Goal: Task Accomplishment & Management: Use online tool/utility

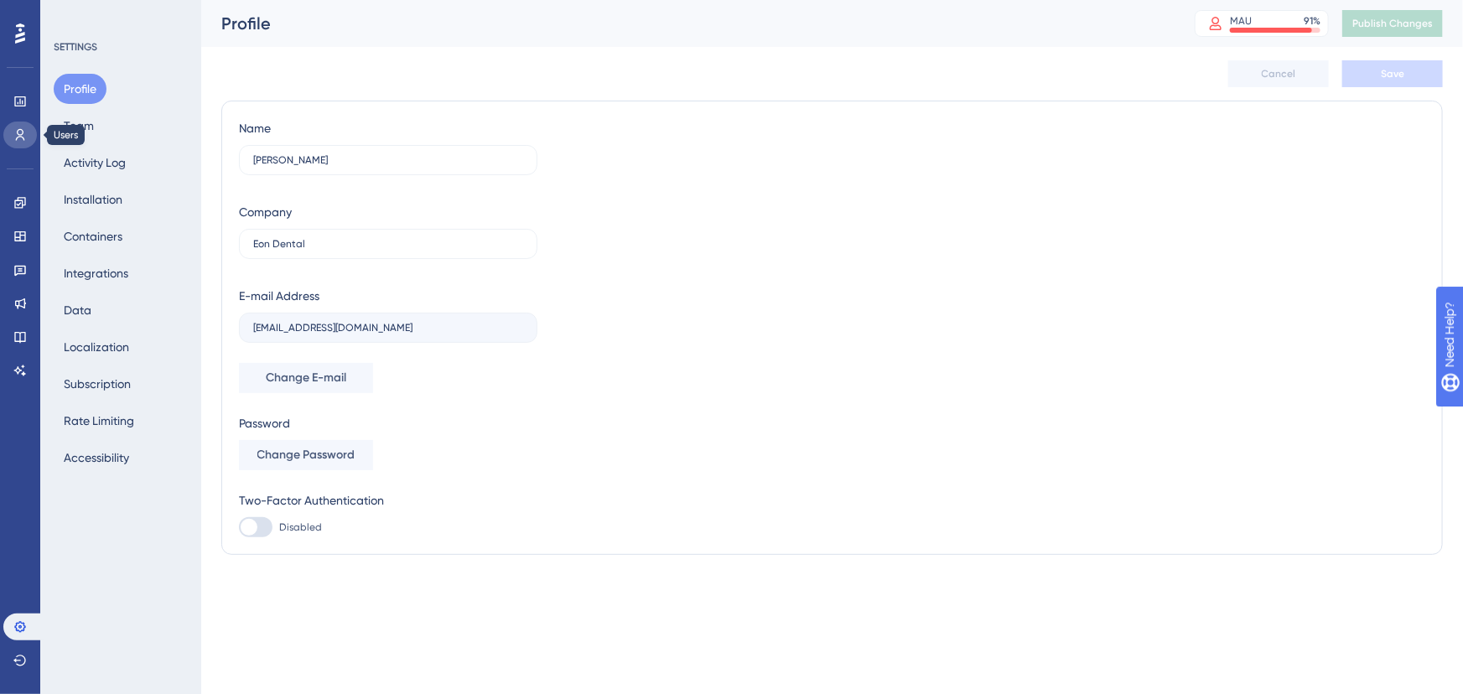
click at [15, 122] on link at bounding box center [20, 135] width 34 height 27
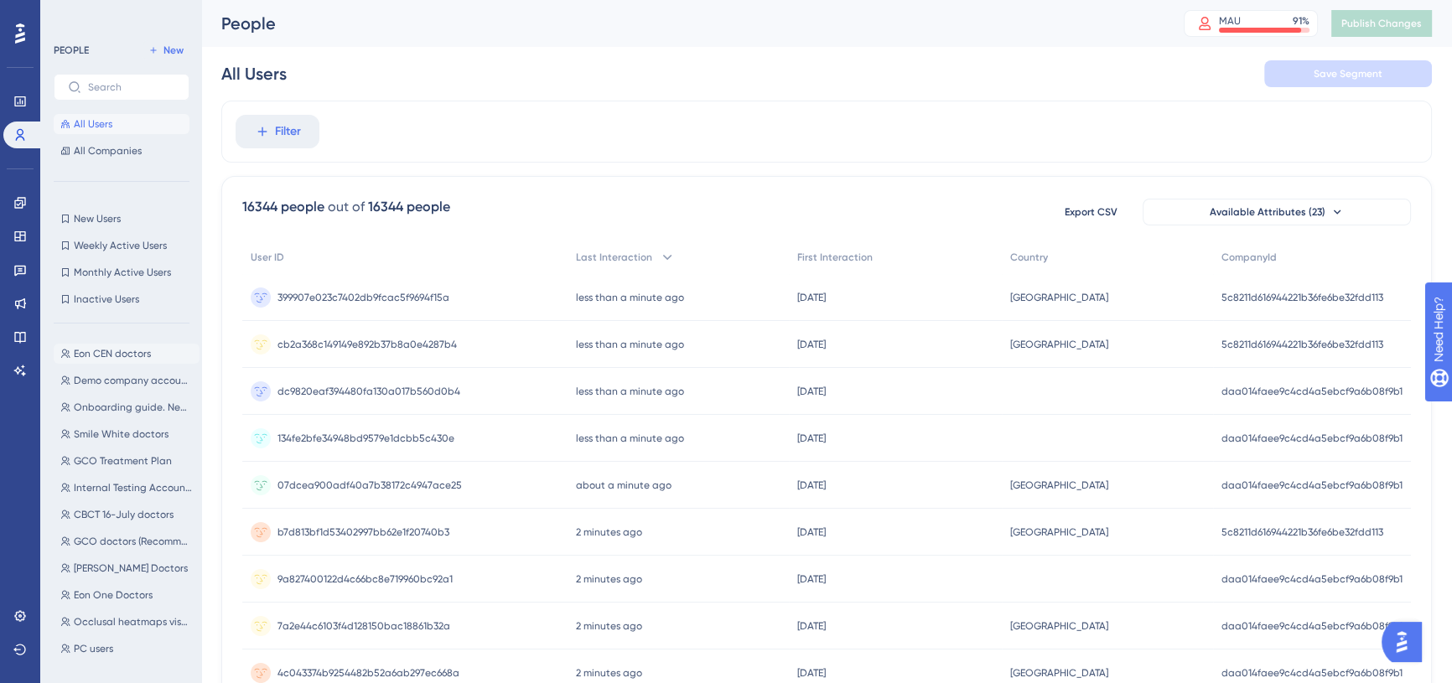
click at [93, 345] on button "Eon CEN doctors Eon CEN doctors" at bounding box center [127, 354] width 146 height 20
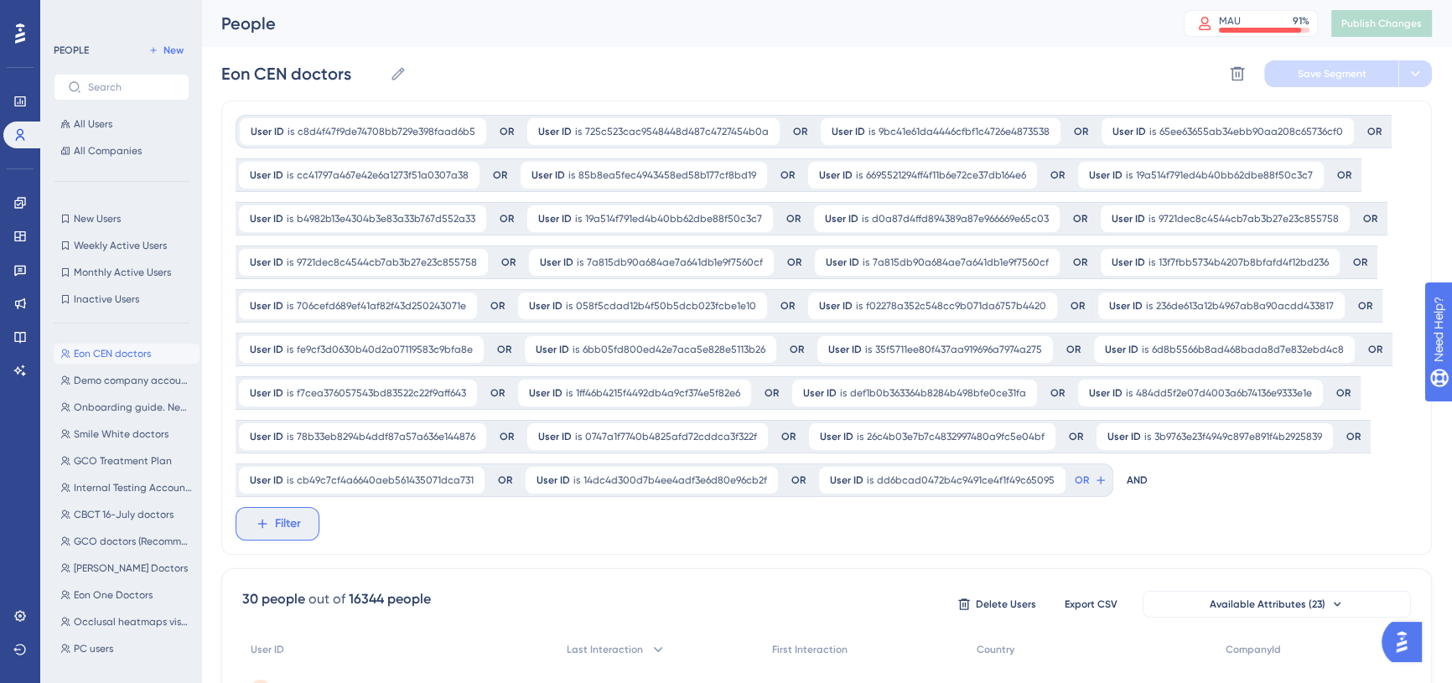
click at [302, 511] on button "Filter" at bounding box center [278, 524] width 84 height 34
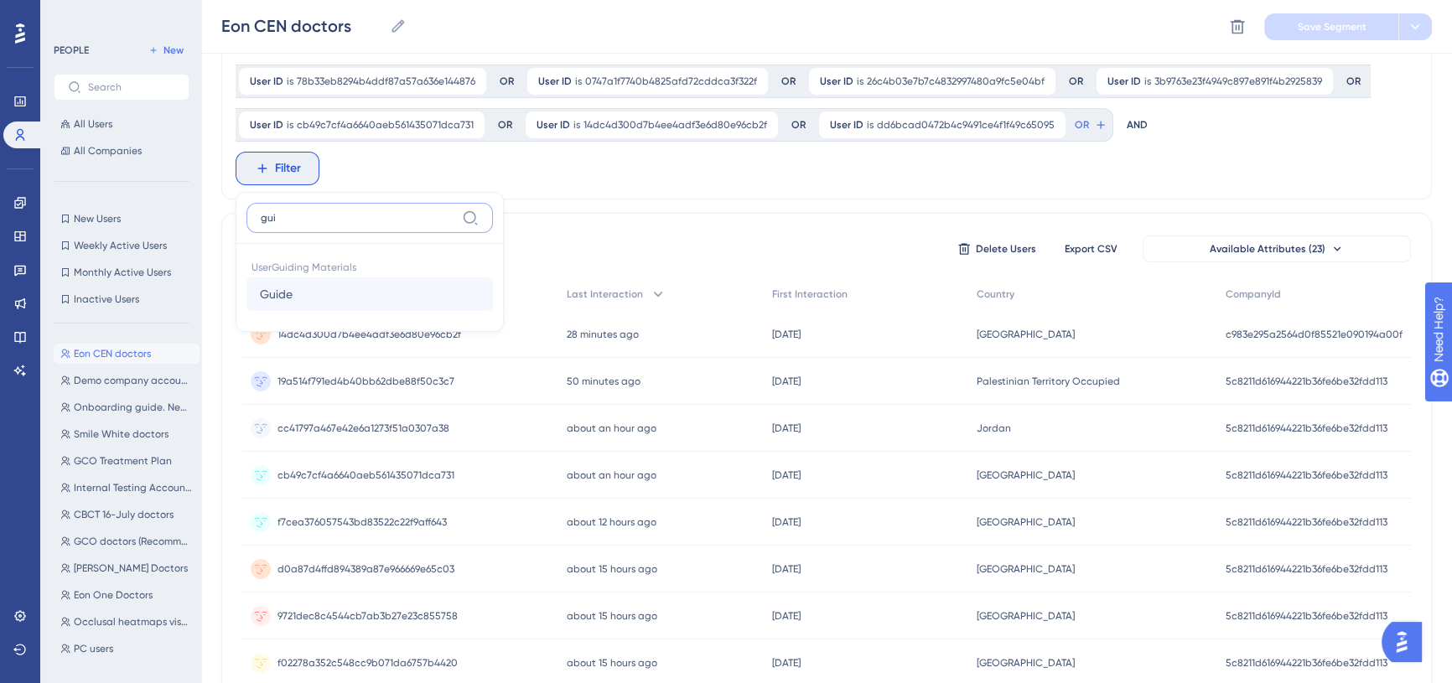
type input "gui"
click at [344, 298] on button "Guide Guide" at bounding box center [369, 294] width 246 height 34
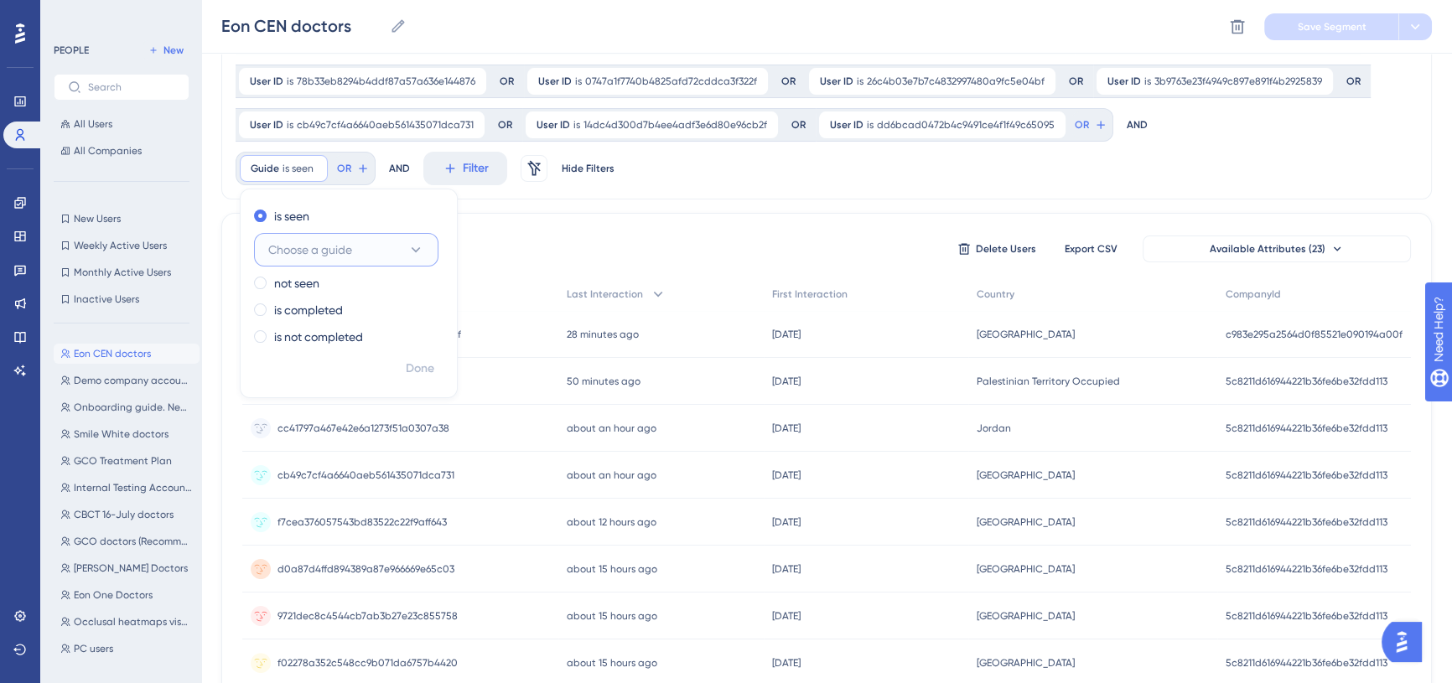
click at [340, 251] on span "Choose a guide" at bounding box center [310, 250] width 84 height 20
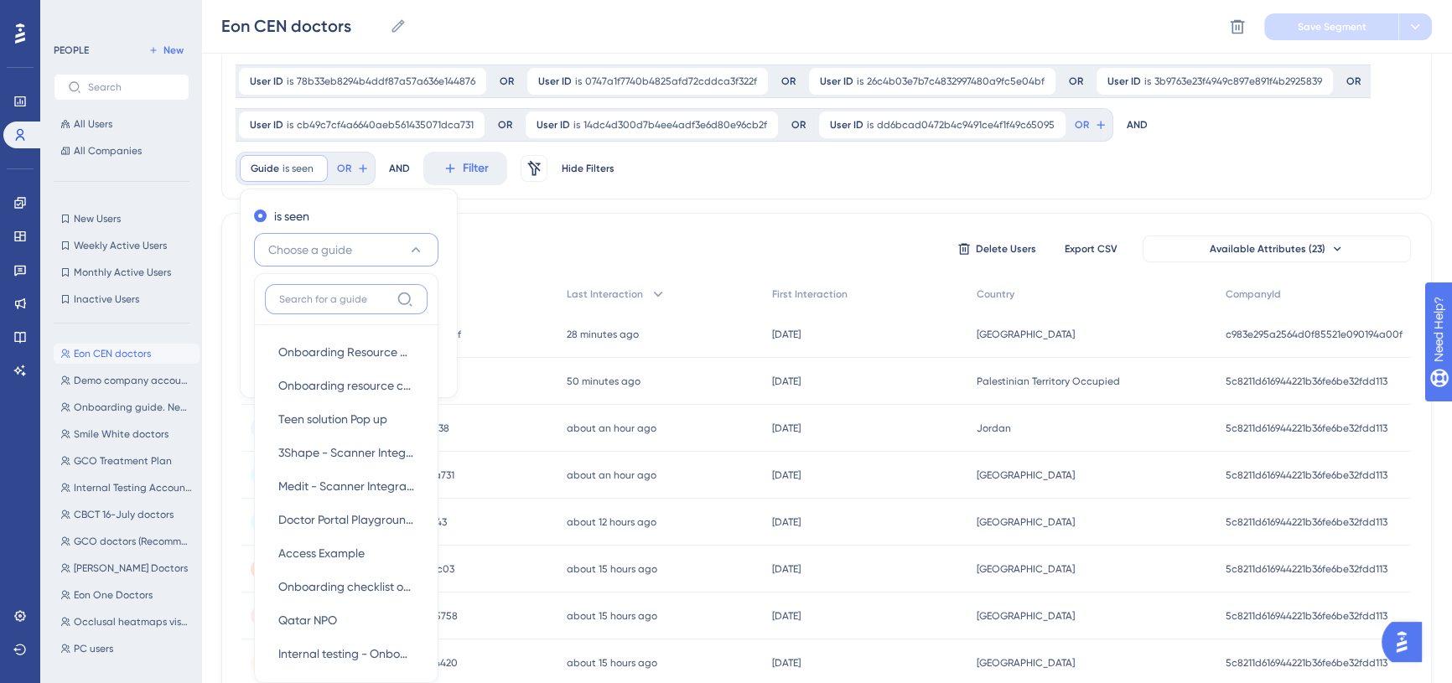
scroll to position [454, 0]
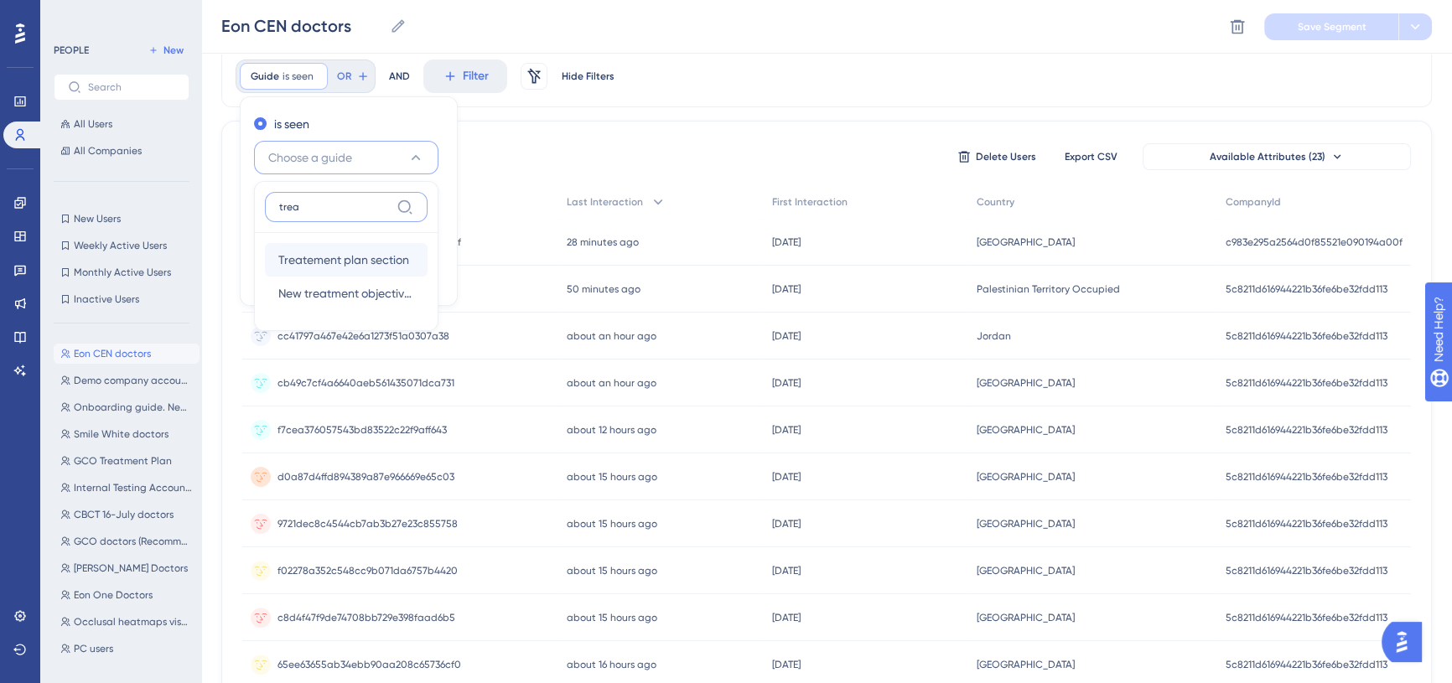
type input "trea"
click at [366, 260] on span "Treatement plan section" at bounding box center [343, 260] width 131 height 20
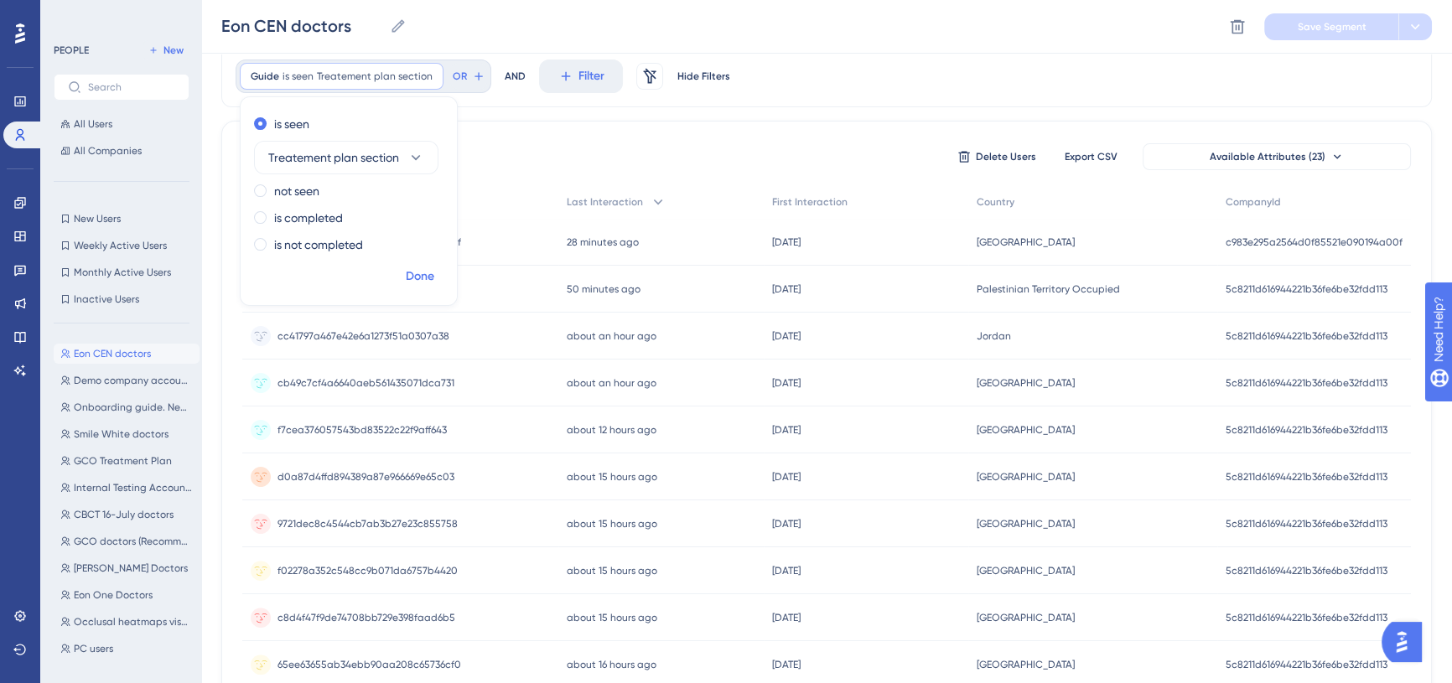
click at [413, 274] on span "Done" at bounding box center [420, 277] width 28 height 20
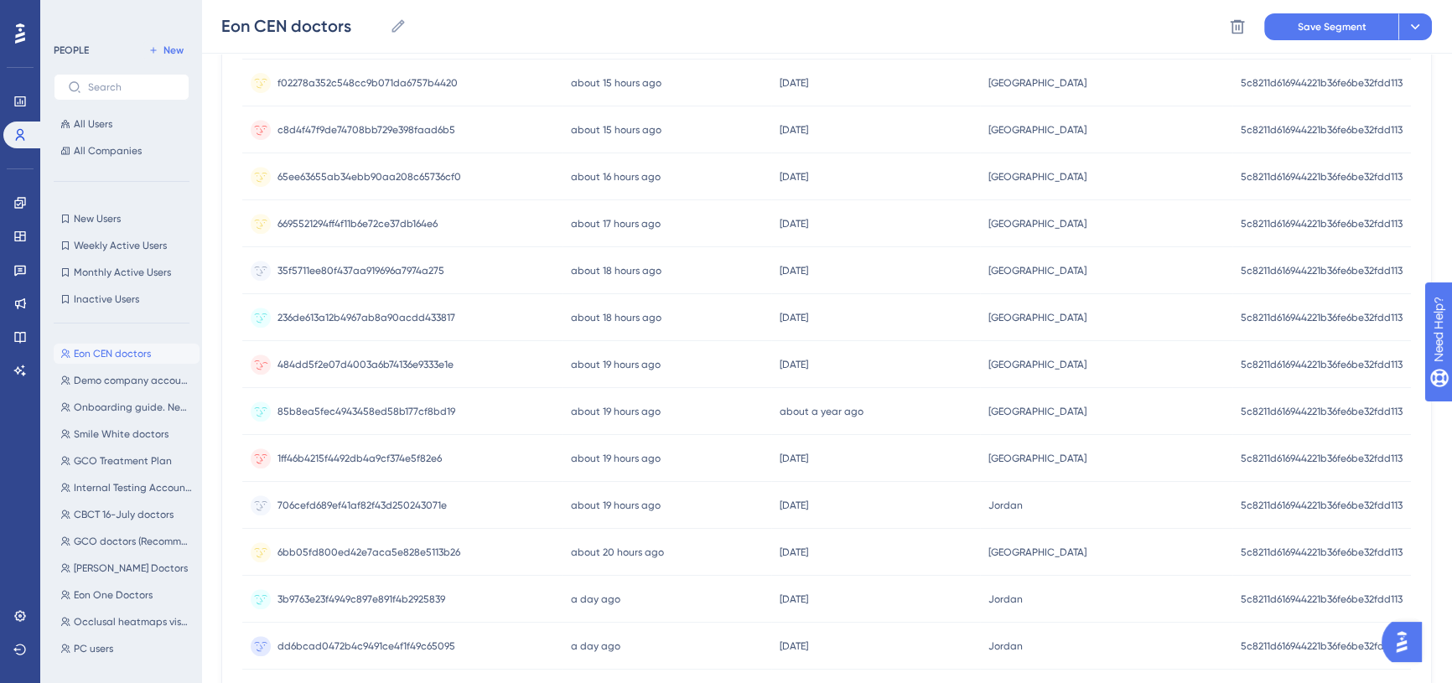
scroll to position [1056, 0]
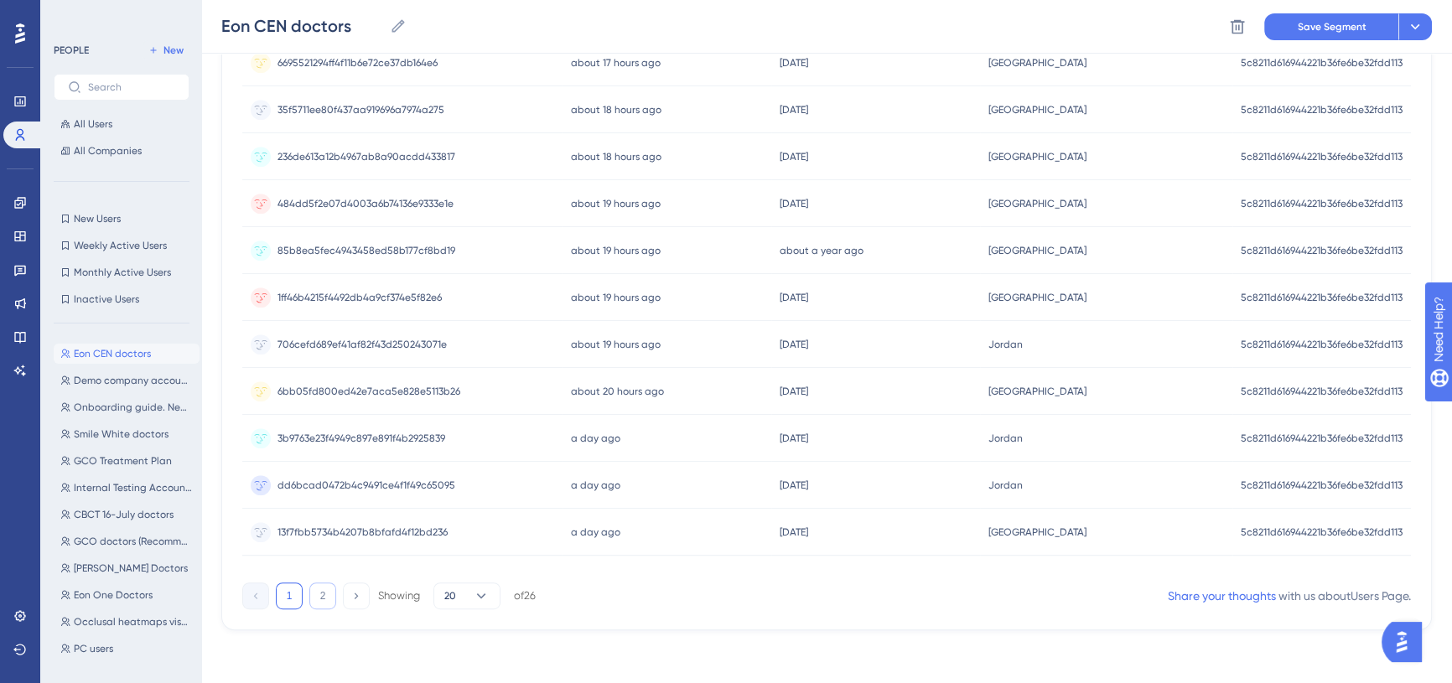
click at [324, 593] on button "2" at bounding box center [322, 595] width 27 height 27
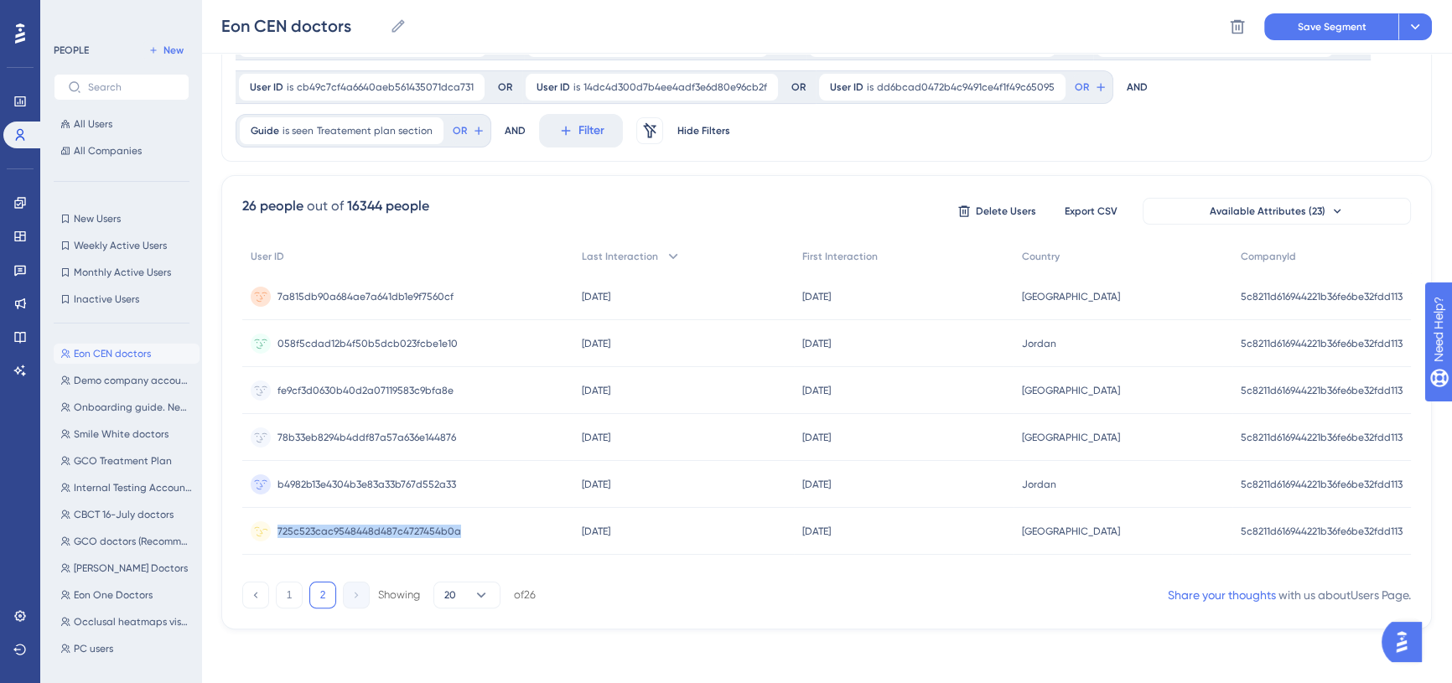
drag, startPoint x: 458, startPoint y: 524, endPoint x: 277, endPoint y: 531, distance: 181.2
click at [277, 531] on div "725c523cac9548448d487c4727454b0a 725c523cac9548448d487c4727454b0a" at bounding box center [407, 531] width 331 height 47
copy span "725c523cac9548448d487c4727454b0a"
click at [406, 484] on span "b4982b13e4304b3e83a33b767d552a33" at bounding box center [366, 484] width 179 height 13
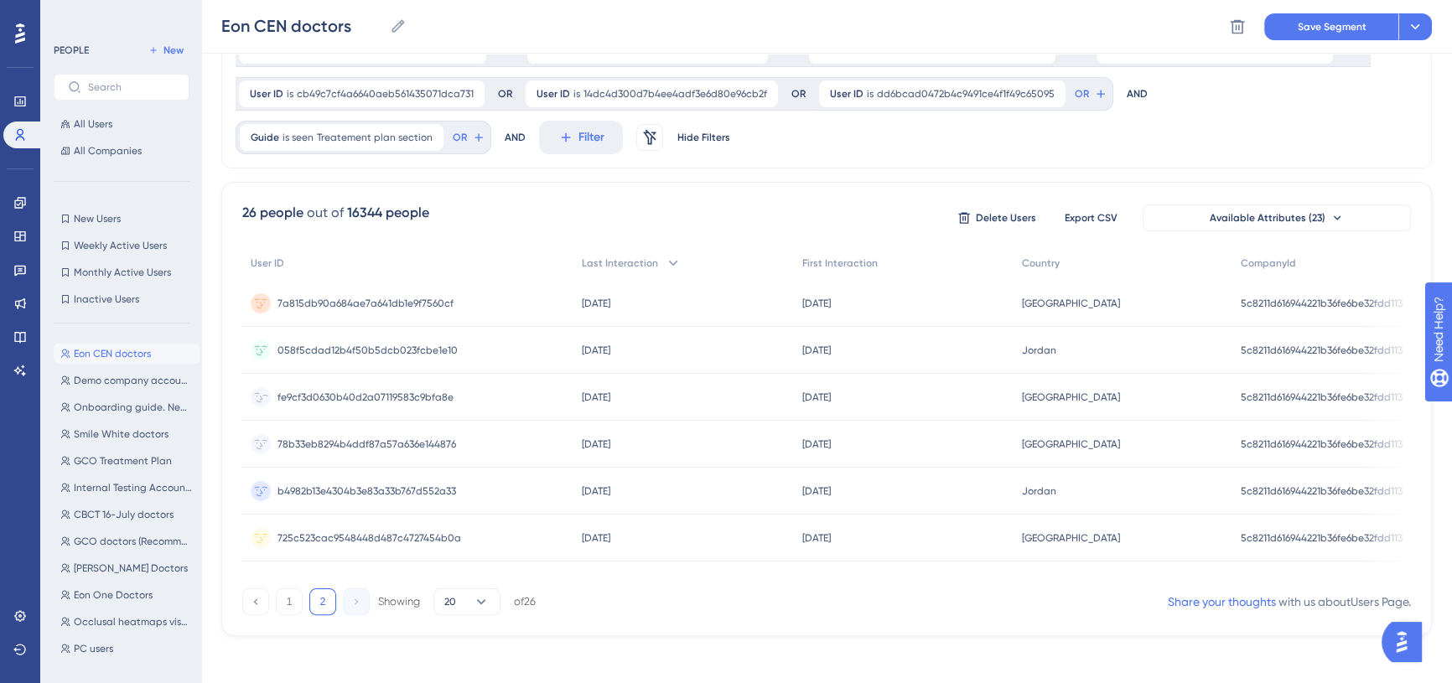
scroll to position [405, 0]
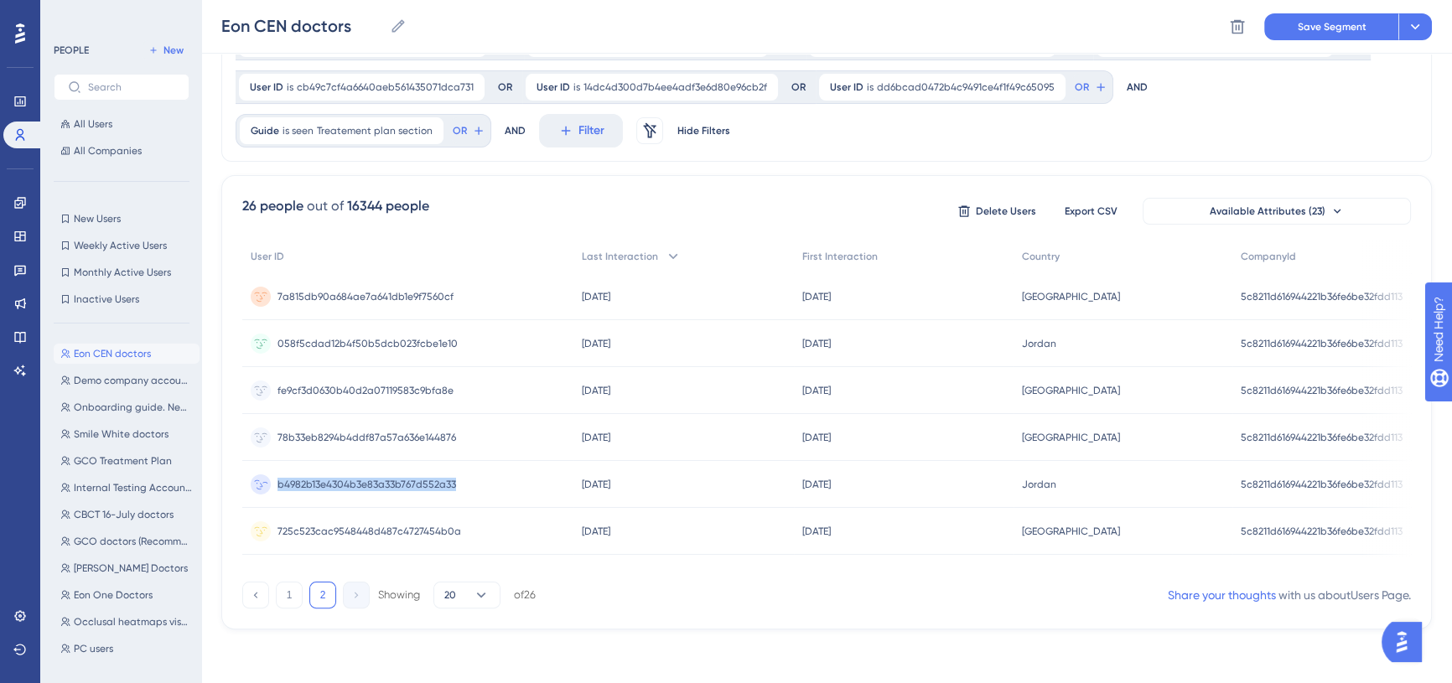
drag, startPoint x: 471, startPoint y: 489, endPoint x: 266, endPoint y: 495, distance: 205.4
click at [266, 495] on div "b4982b13e4304b3e83a33b767d552a33 b4982b13e4304b3e83a33b767d552a33" at bounding box center [407, 484] width 331 height 47
copy span "b4982b13e4304b3e83a33b767d552a33"
drag, startPoint x: 463, startPoint y: 436, endPoint x: 277, endPoint y: 436, distance: 186.9
click at [277, 436] on div "78b33eb8294b4ddf87a57a636e144876 78b33eb8294b4ddf87a57a636e144876" at bounding box center [407, 437] width 331 height 47
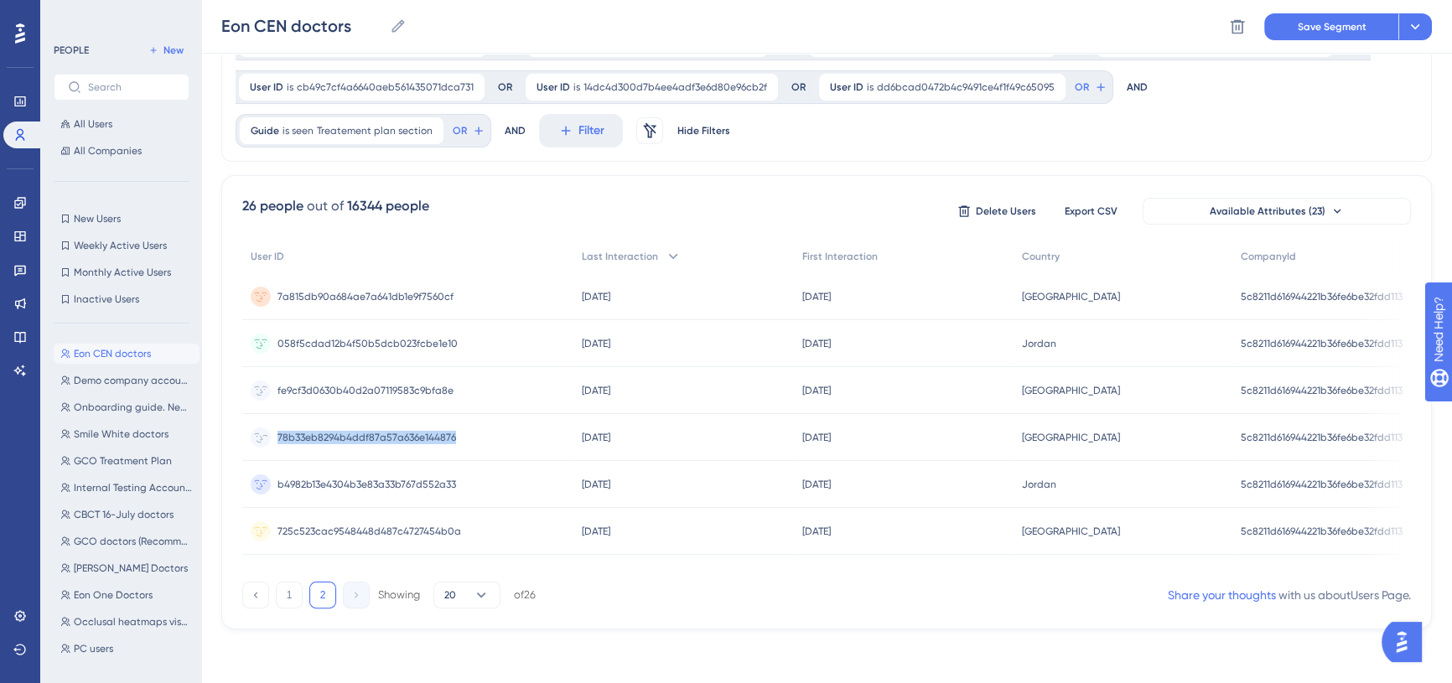
copy span "78b33eb8294b4ddf87a57a636e144876"
drag, startPoint x: 459, startPoint y: 386, endPoint x: 270, endPoint y: 395, distance: 189.6
click at [270, 395] on div "fe9cf3d0630b40d2a07119583c9bfa8e fe9cf3d0630b40d2a07119583c9bfa8e" at bounding box center [407, 390] width 331 height 47
copy span "fe9cf3d0630b40d2a07119583c9bfa8e"
drag, startPoint x: 458, startPoint y: 337, endPoint x: 268, endPoint y: 334, distance: 189.4
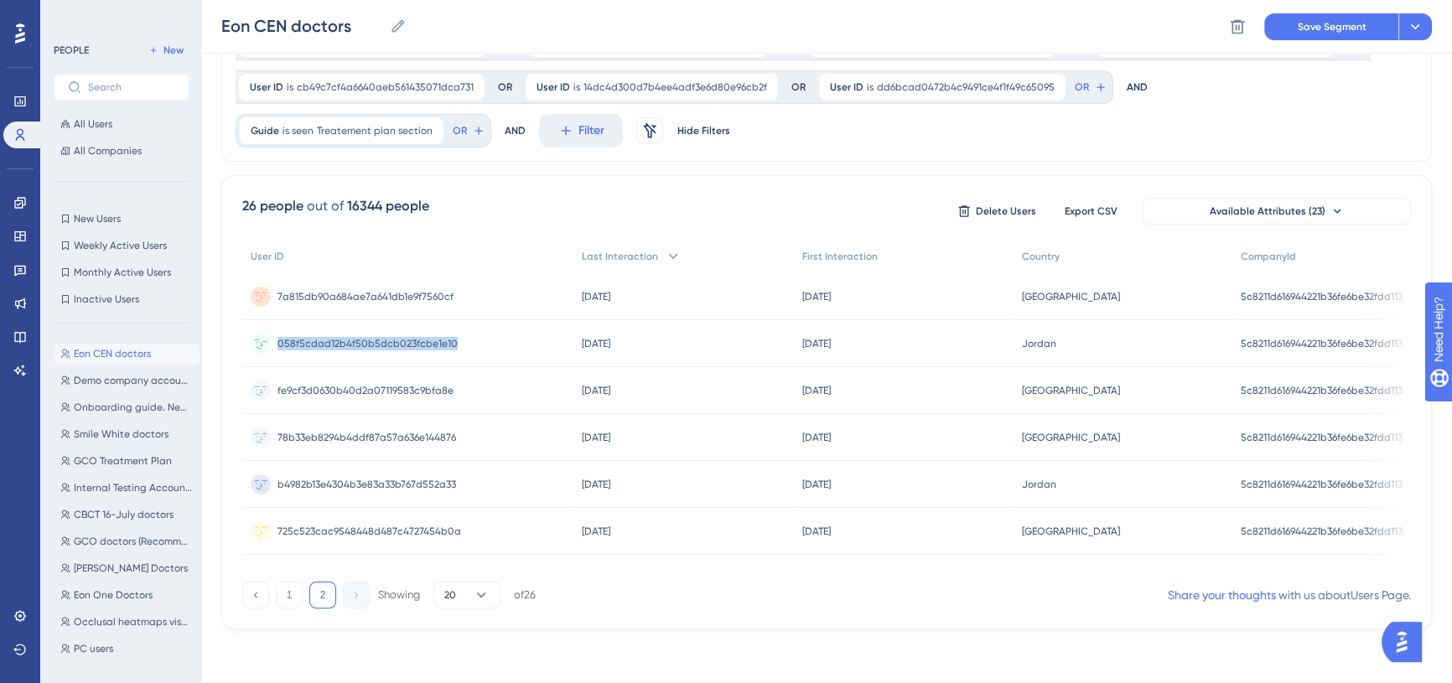
click at [268, 334] on div "058f5cdad12b4f50b5dcb023fcbe1e10 058f5cdad12b4f50b5dcb023fcbe1e10" at bounding box center [407, 343] width 331 height 47
copy span "058f5cdad12b4f50b5dcb023fcbe1e10"
drag, startPoint x: 467, startPoint y: 294, endPoint x: 261, endPoint y: 293, distance: 205.3
click at [261, 293] on div "7a815db90a684ae7a641db1e9f7560cf 7a815db90a684ae7a641db1e9f7560cf" at bounding box center [407, 296] width 331 height 47
copy span "7a815db90a684ae7a641db1e9f7560cf"
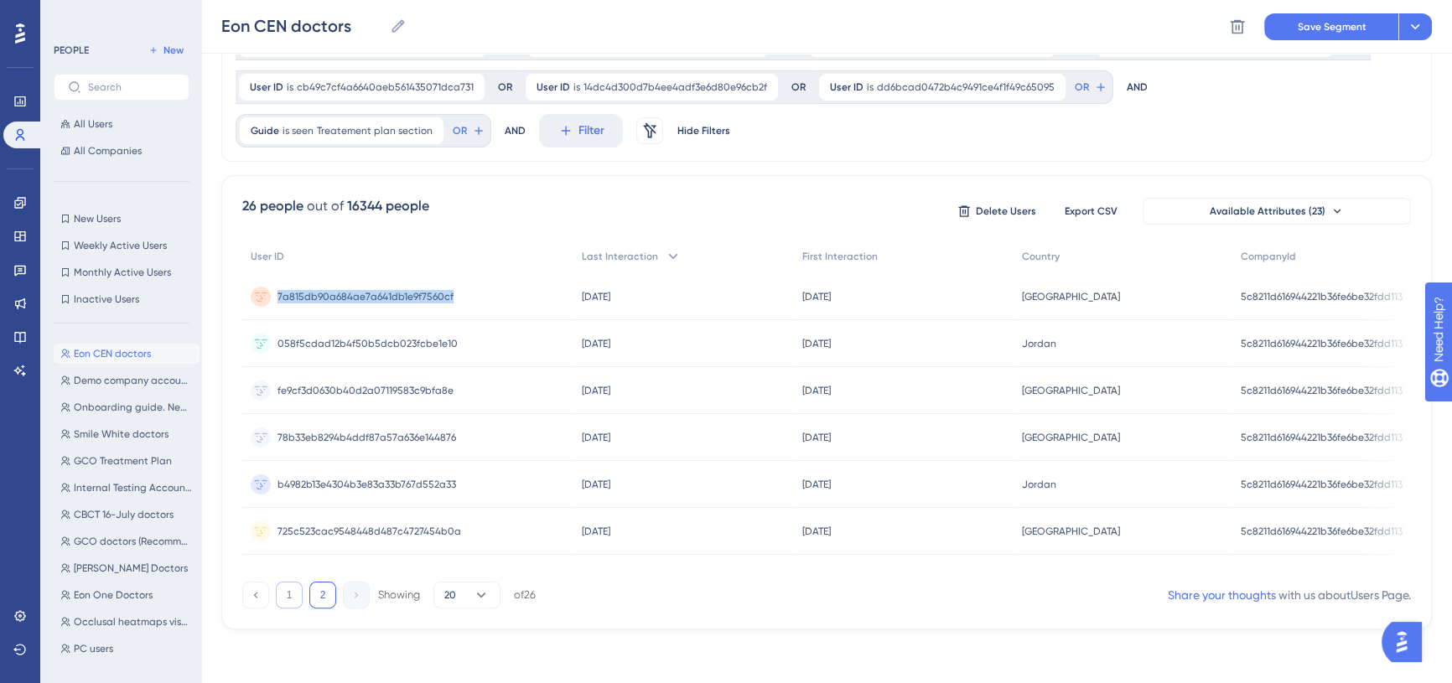
click at [289, 593] on button "1" at bounding box center [289, 595] width 27 height 27
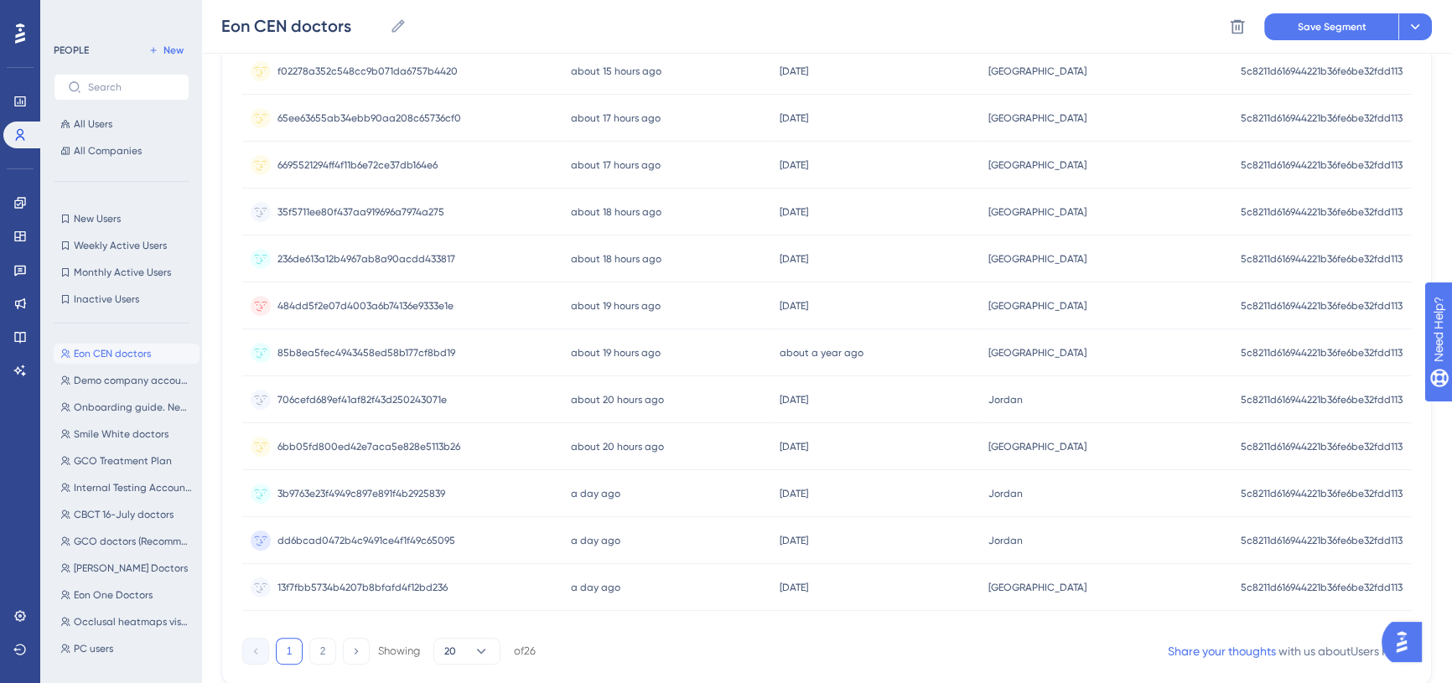
scroll to position [1062, 0]
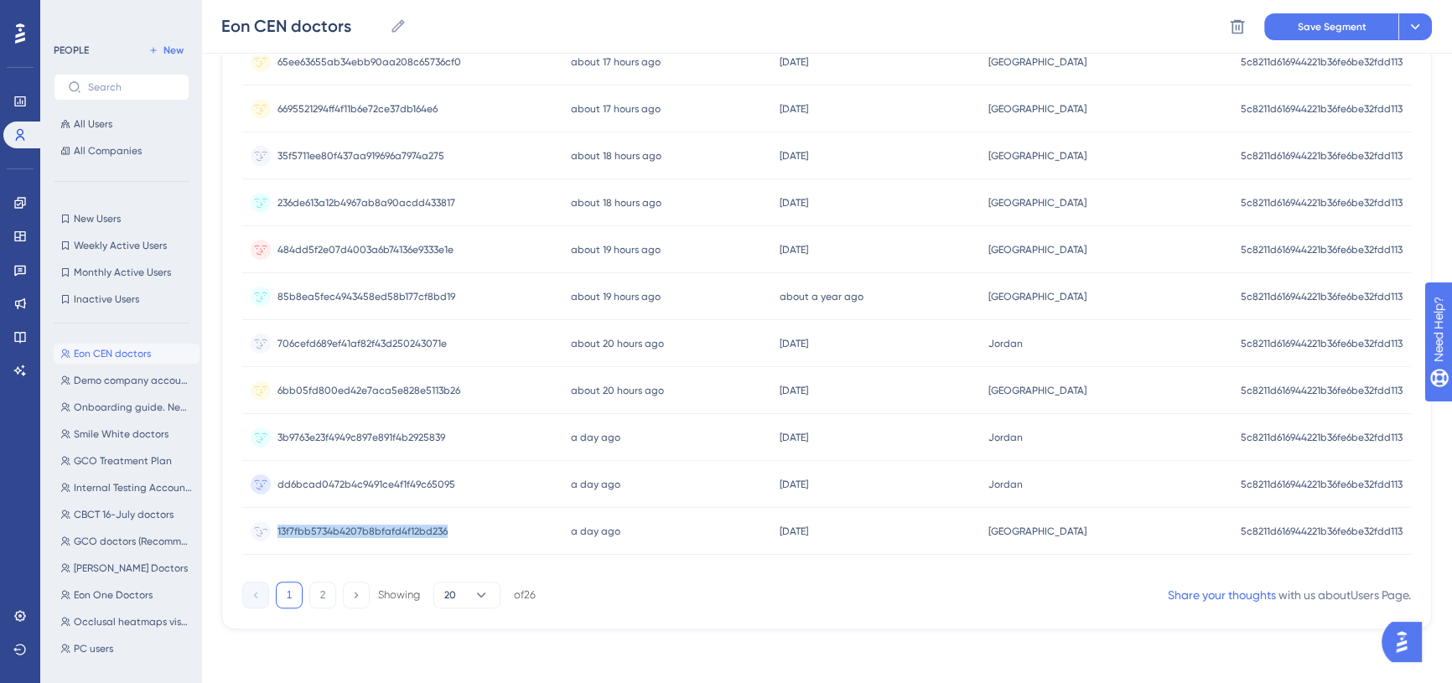
drag, startPoint x: 454, startPoint y: 522, endPoint x: 277, endPoint y: 528, distance: 176.9
click at [277, 528] on div "13f7fbb5734b4207b8bfafd4f12bd236 13f7fbb5734b4207b8bfafd4f12bd236" at bounding box center [402, 531] width 320 height 47
copy span "13f7fbb5734b4207b8bfafd4f12bd236"
drag, startPoint x: 462, startPoint y: 474, endPoint x: 271, endPoint y: 479, distance: 191.2
click at [271, 479] on div "dd6bcad0472b4c9491ce4f1f49c65095 dd6bcad0472b4c9491ce4f1f49c65095" at bounding box center [402, 484] width 320 height 47
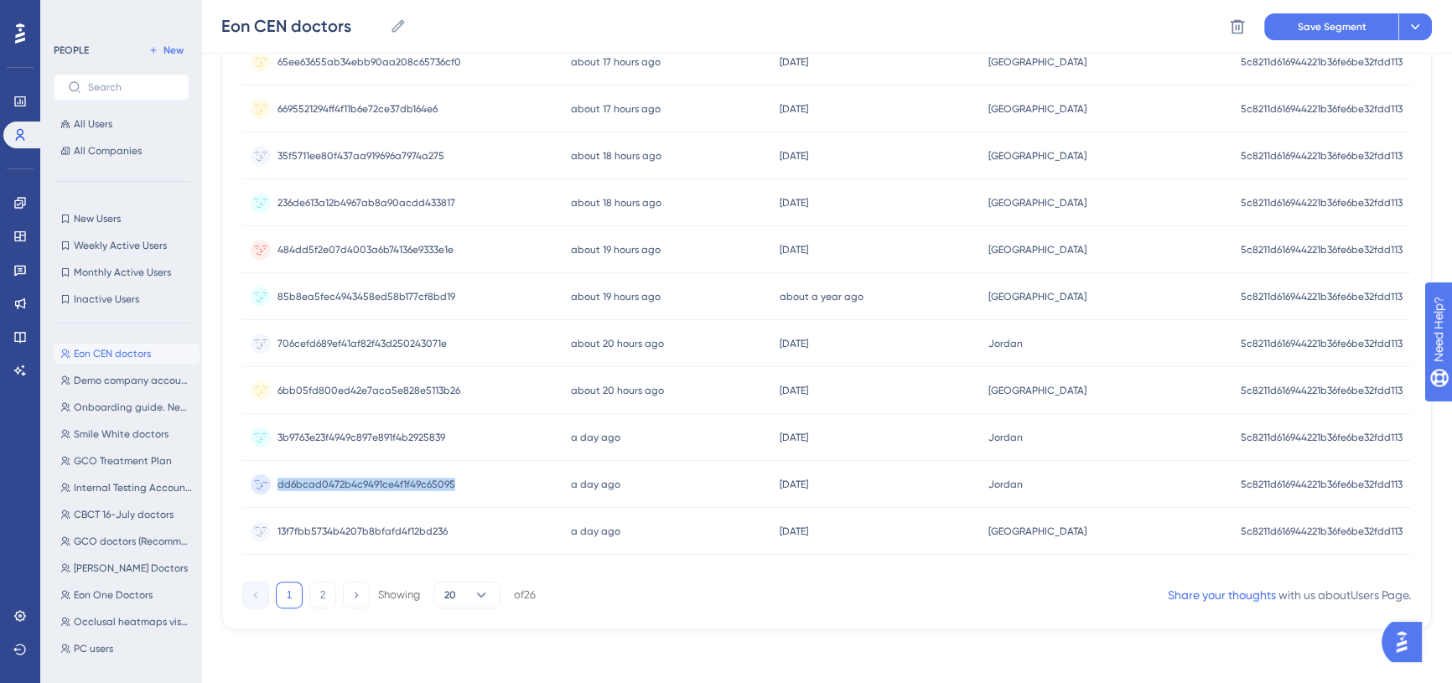
copy span "dd6bcad0472b4c9491ce4f1f49c65095"
drag, startPoint x: 466, startPoint y: 431, endPoint x: 273, endPoint y: 437, distance: 192.9
click at [273, 437] on div "3b9763e23f4949c897e891f4b2925839 3b9763e23f4949c897e891f4b2925839" at bounding box center [402, 437] width 320 height 47
copy span "3b9763e23f4949c897e891f4b2925839"
drag, startPoint x: 462, startPoint y: 377, endPoint x: 260, endPoint y: 392, distance: 202.5
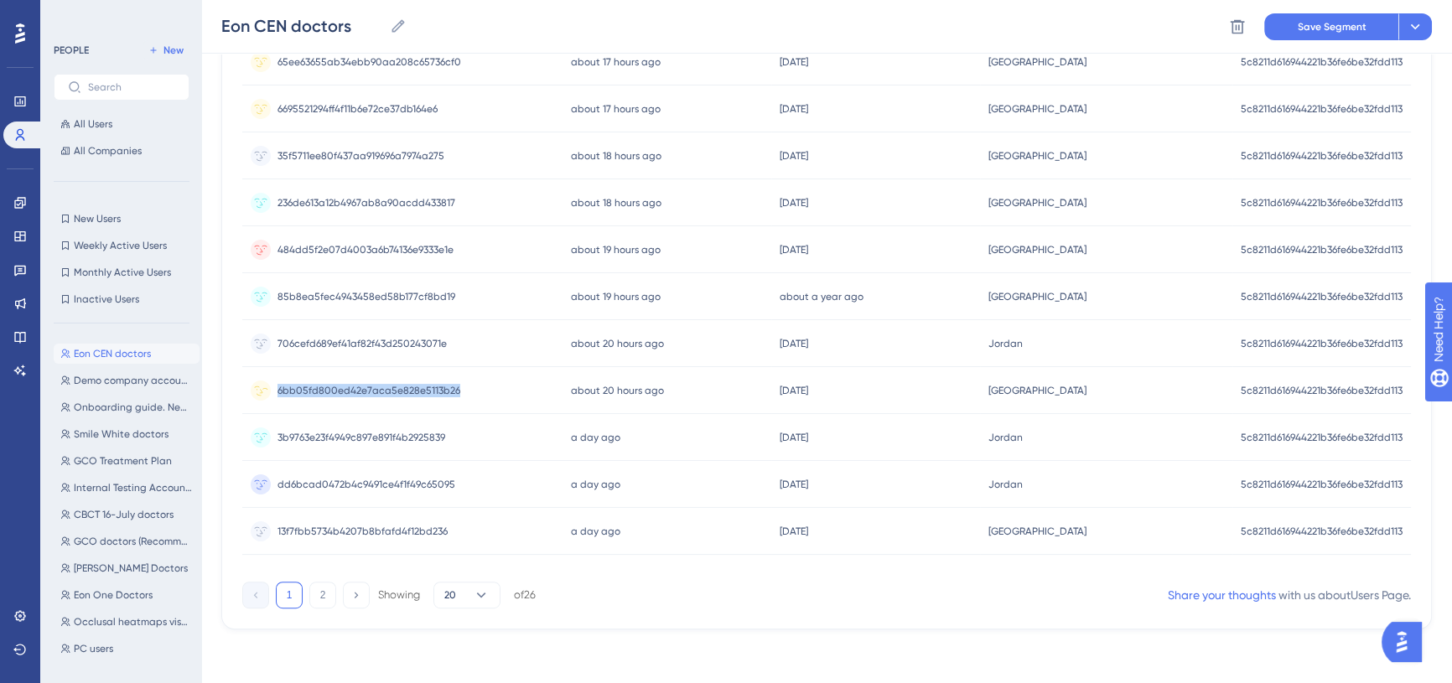
click at [260, 392] on div "6bb05fd800ed42e7aca5e828e5113b26 6bb05fd800ed42e7aca5e828e5113b26" at bounding box center [402, 390] width 320 height 47
copy span "6bb05fd800ed42e7aca5e828e5113b26"
drag, startPoint x: 454, startPoint y: 339, endPoint x: 266, endPoint y: 332, distance: 188.7
click at [266, 332] on div "706cefd689ef41af82f43d250243071e 706cefd689ef41af82f43d250243071e" at bounding box center [402, 343] width 320 height 47
drag, startPoint x: 458, startPoint y: 285, endPoint x: 267, endPoint y: 296, distance: 191.4
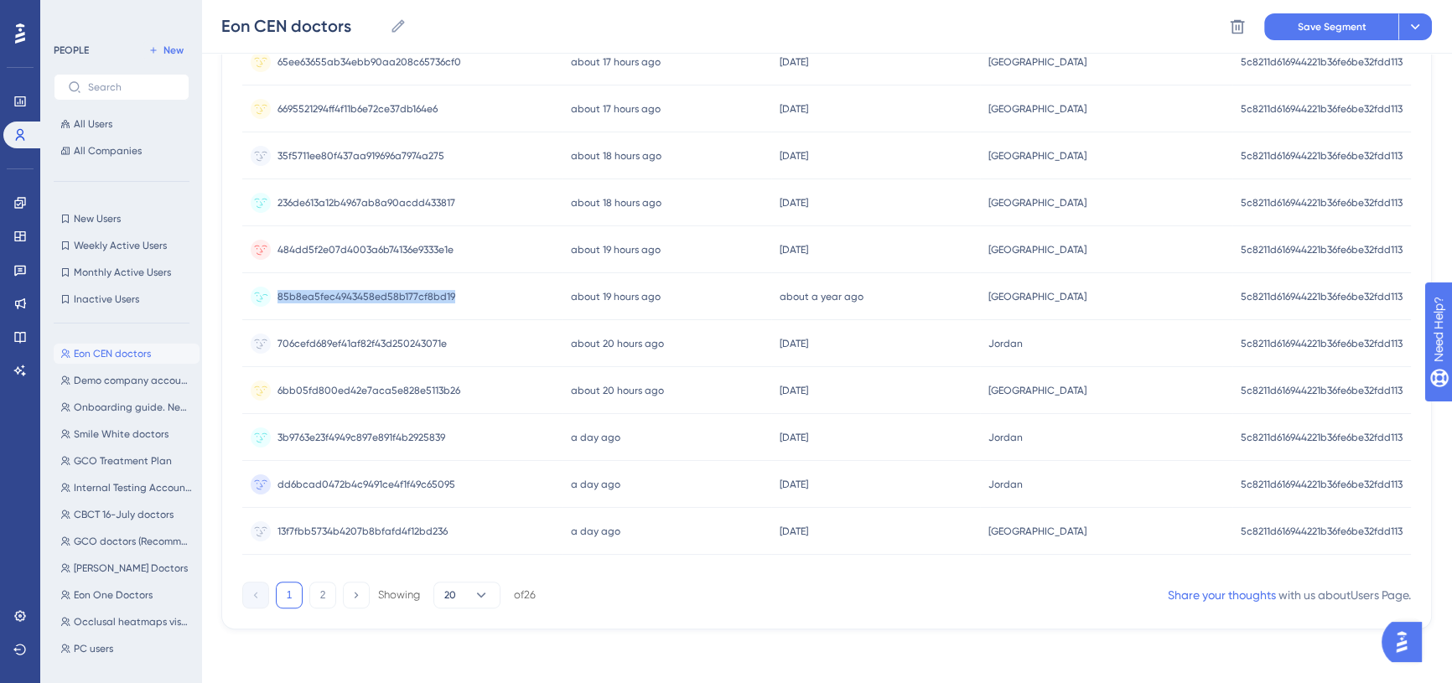
click at [267, 296] on div "85b8ea5fec4943458ed58b177cf8bd19 85b8ea5fec4943458ed58b177cf8bd19" at bounding box center [402, 296] width 320 height 47
